Goal: Transaction & Acquisition: Purchase product/service

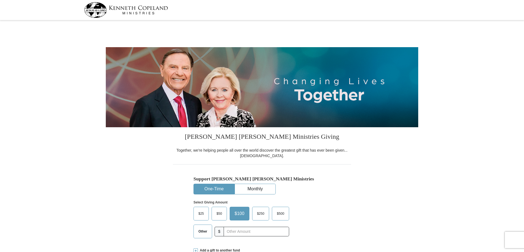
select select "MO"
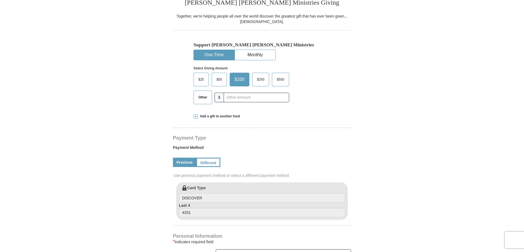
scroll to position [137, 0]
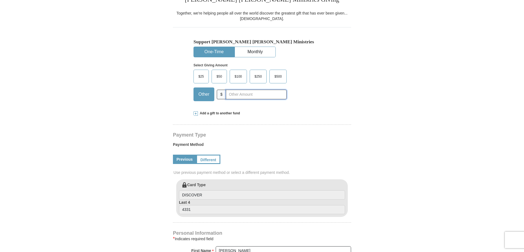
click at [243, 95] on input "text" at bounding box center [256, 95] width 61 height 10
click at [318, 87] on div "Select Giving Amount Amount must be a valid number The total gift cannot be les…" at bounding box center [261, 81] width 137 height 48
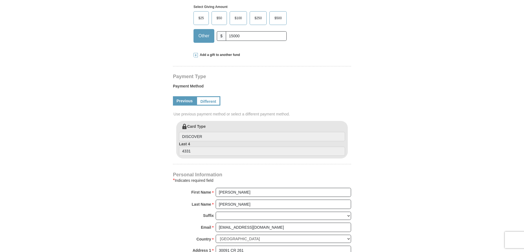
scroll to position [82, 0]
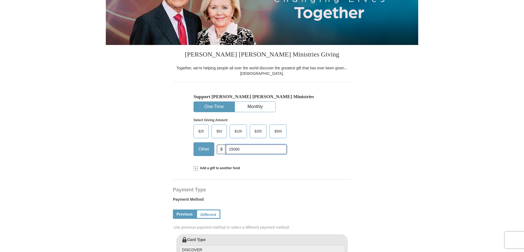
drag, startPoint x: 230, startPoint y: 150, endPoint x: 235, endPoint y: 149, distance: 4.1
click at [232, 149] on input "15000" at bounding box center [256, 149] width 61 height 10
type input "5000"
click at [275, 159] on div "$25 $50 $100 $250 $500 Other $ 5000" at bounding box center [239, 142] width 93 height 36
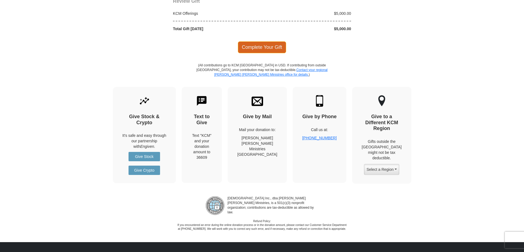
scroll to position [438, 0]
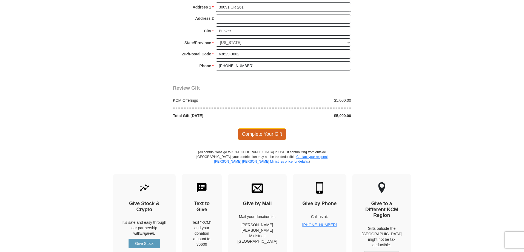
click at [269, 135] on span "Complete Your Gift" at bounding box center [262, 134] width 49 height 12
